Goal: Task Accomplishment & Management: Complete application form

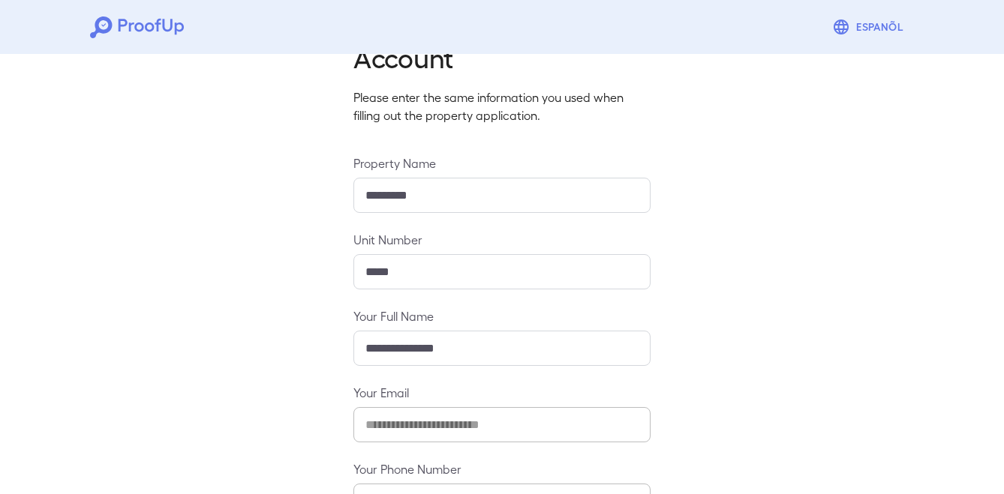
scroll to position [185, 0]
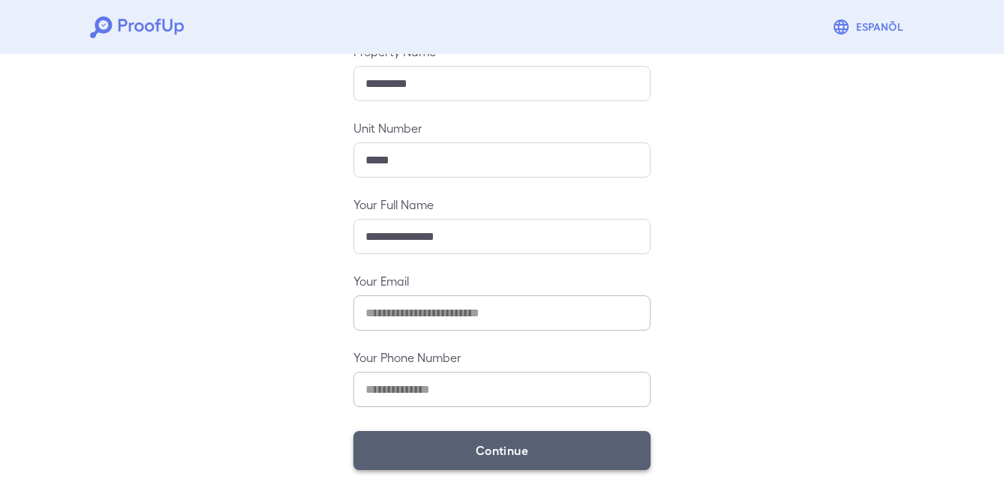
click at [533, 444] on button "Continue" at bounding box center [501, 450] width 297 height 39
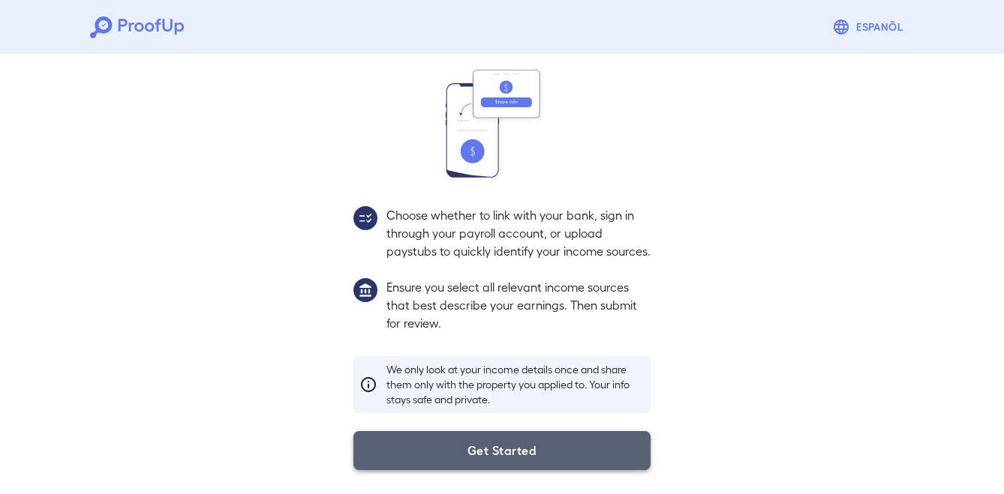
click at [521, 447] on button "Get Started" at bounding box center [501, 450] width 297 height 39
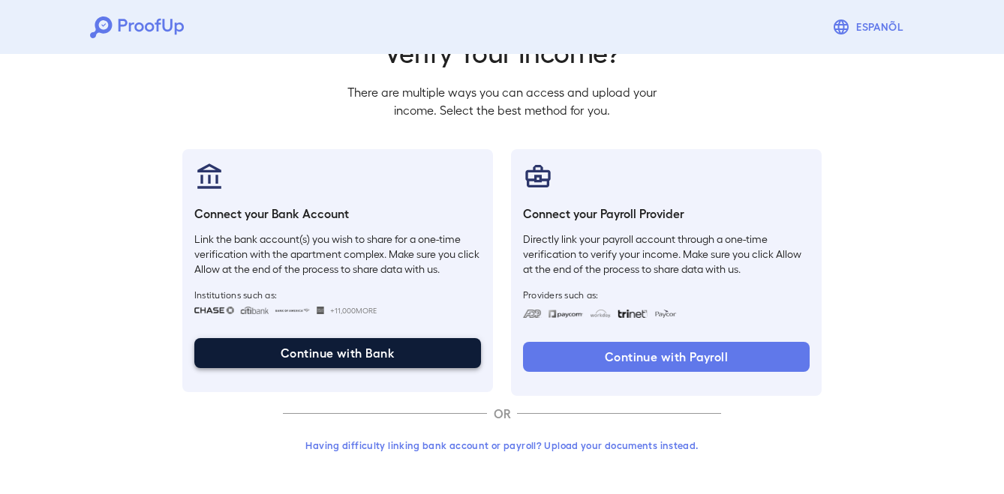
click at [347, 355] on button "Continue with Bank" at bounding box center [337, 353] width 287 height 30
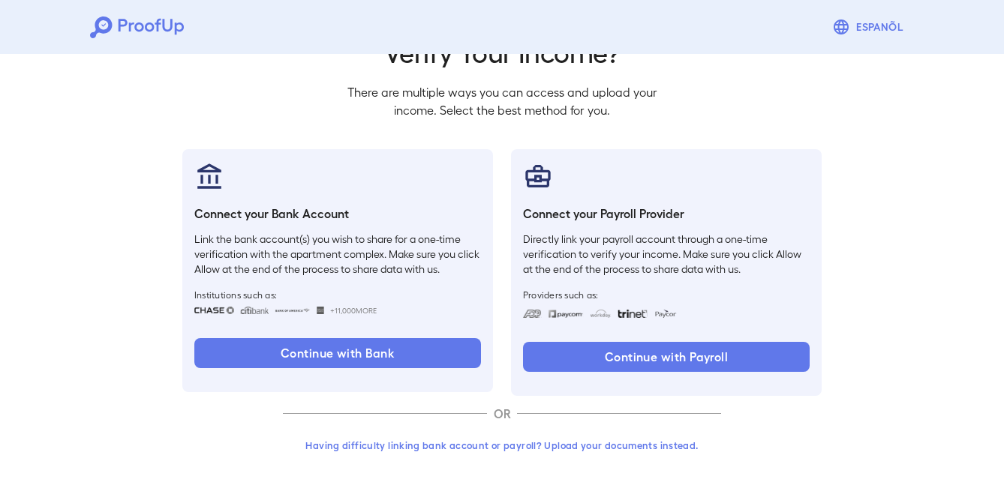
scroll to position [0, 0]
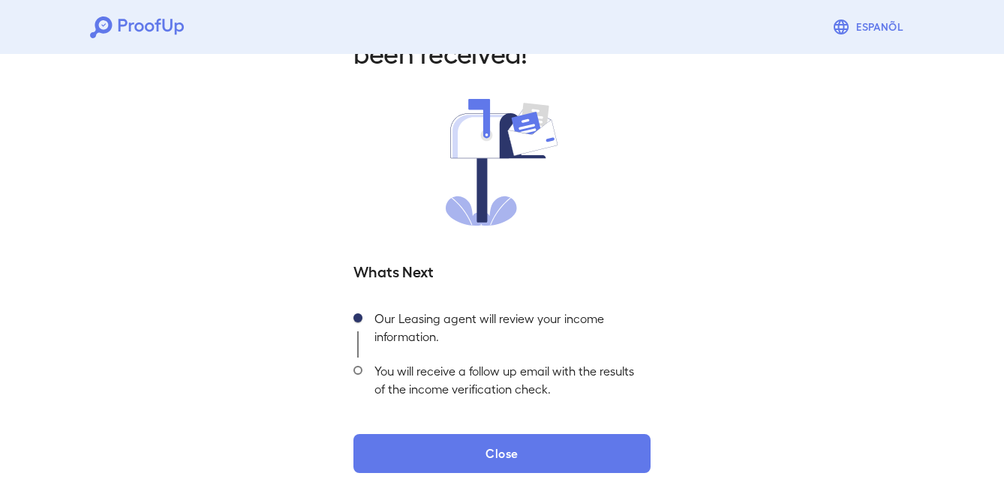
scroll to position [80, 0]
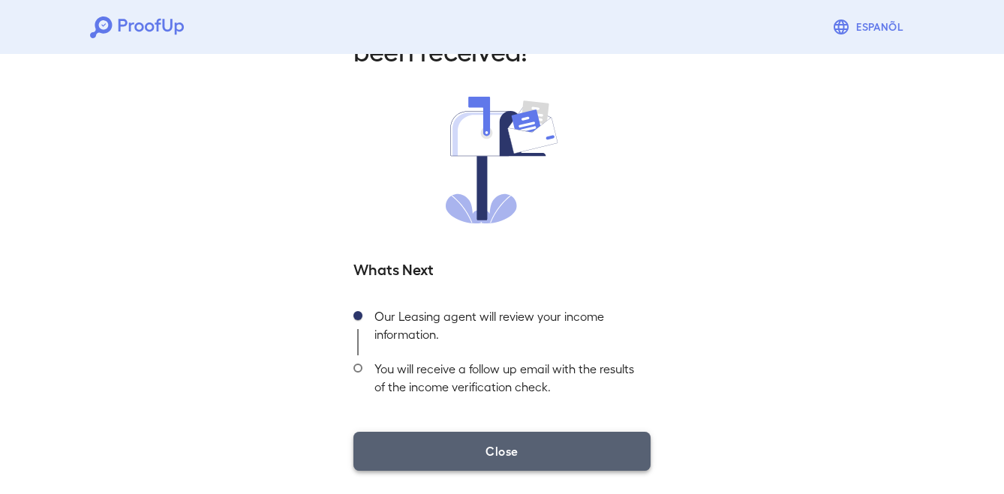
click at [506, 446] on button "Close" at bounding box center [501, 451] width 297 height 39
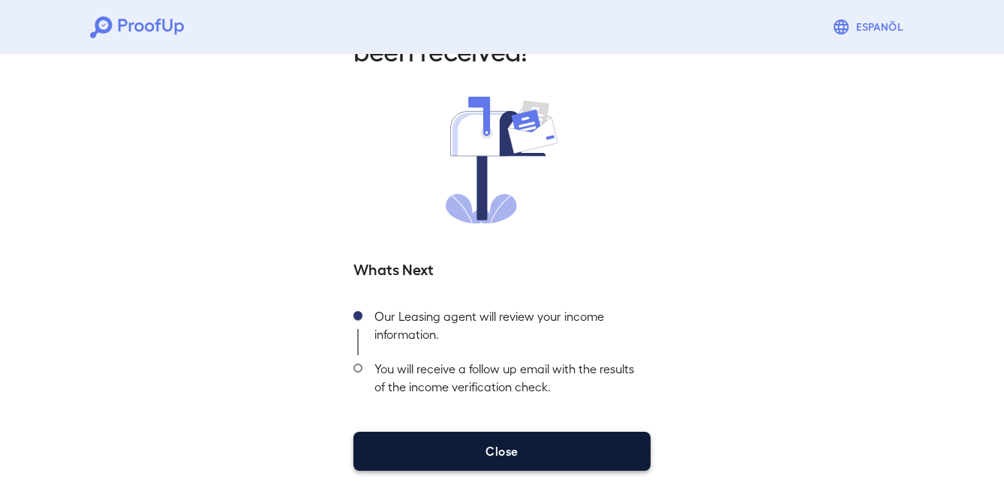
click at [479, 461] on button "Close" at bounding box center [501, 451] width 297 height 39
